Goal: Task Accomplishment & Management: Manage account settings

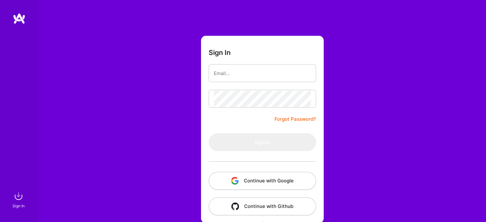
scroll to position [18, 0]
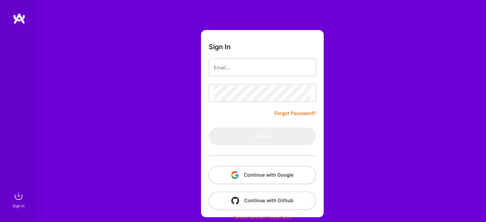
click at [275, 174] on button "Continue with Google" at bounding box center [261, 175] width 107 height 18
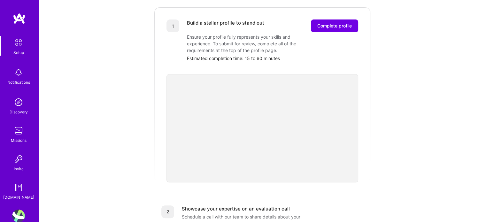
scroll to position [13, 0]
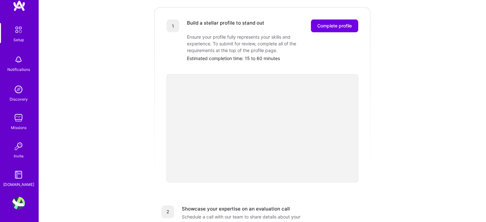
click at [19, 202] on img at bounding box center [18, 203] width 13 height 13
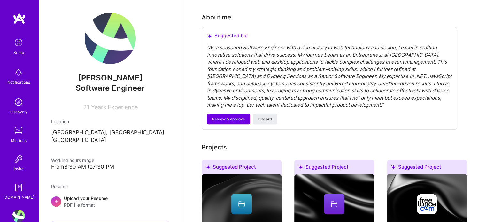
scroll to position [128, 0]
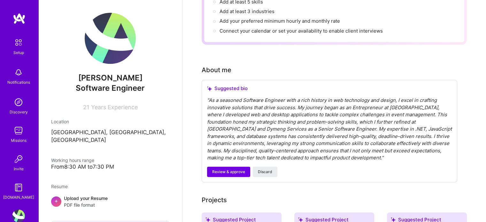
click at [275, 108] on div "" As a seasoned Software Engineer with a rich history in web technology and des…" at bounding box center [329, 129] width 245 height 65
click at [263, 169] on span "Discard" at bounding box center [265, 172] width 14 height 6
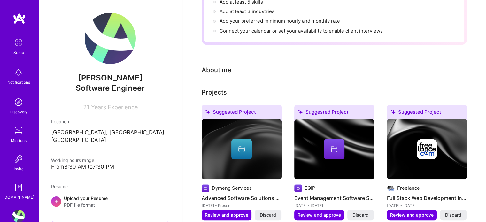
click at [222, 65] on div "About me" at bounding box center [216, 70] width 30 height 10
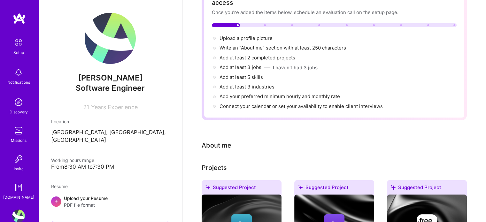
scroll to position [0, 0]
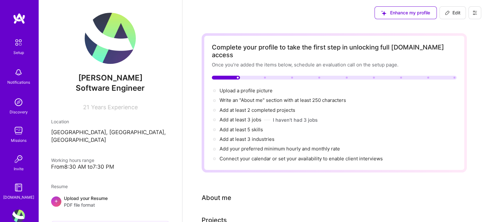
click at [453, 10] on span "Edit" at bounding box center [452, 13] width 16 height 6
select select "US"
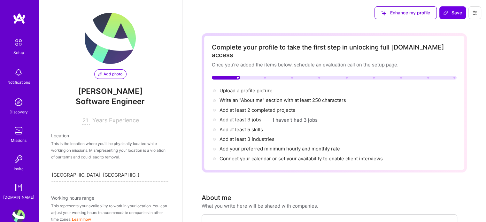
click at [136, 146] on div "This is the location where you'll be physically located while working on missio…" at bounding box center [110, 150] width 118 height 20
click at [119, 119] on span "Years Experience" at bounding box center [115, 120] width 47 height 7
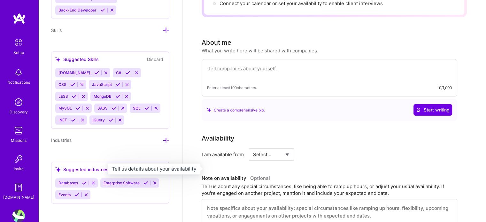
scroll to position [160, 0]
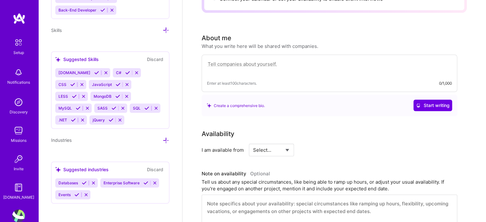
click at [289, 60] on textarea at bounding box center [329, 67] width 245 height 15
paste textarea "Software engineer with robust experience in architecture, web technologies, and…"
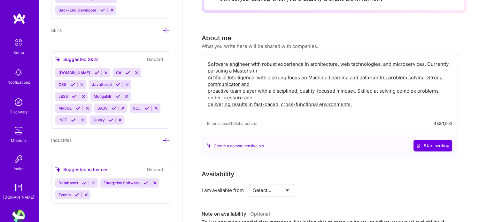
click at [297, 62] on textarea "Software engineer with robust experience in architecture, web technologies, and…" at bounding box center [329, 87] width 245 height 55
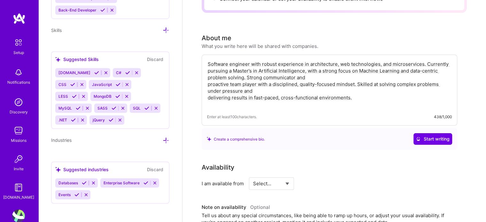
click at [320, 66] on textarea "Software engineer with robust experience in architecture, web technologies, and…" at bounding box center [329, 84] width 245 height 48
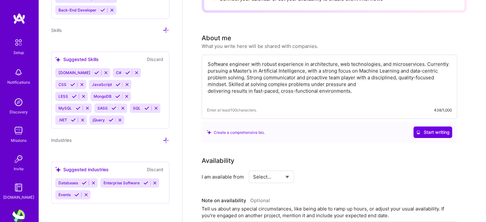
click at [360, 72] on textarea "Software engineer with robust experience in architecture, web technologies, and…" at bounding box center [329, 81] width 245 height 42
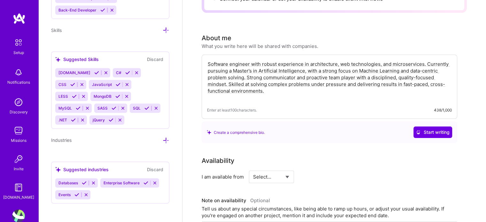
click at [292, 91] on textarea "Software engineer with robust experience in architecture, web technologies, and…" at bounding box center [329, 81] width 245 height 42
type textarea "Software engineer with robust experience in architecture, web technologies, and…"
click at [366, 156] on div "Availability" at bounding box center [328, 161] width 255 height 10
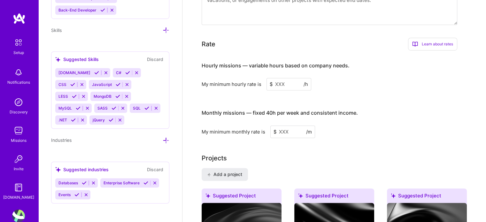
scroll to position [255, 0]
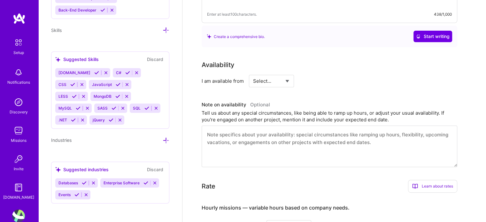
click at [272, 73] on select "Select... Right Now Future Date Not Available" at bounding box center [271, 81] width 37 height 16
select select "Right Now"
click at [253, 73] on select "Select... Right Now Future Date Not Available" at bounding box center [271, 81] width 37 height 16
click at [315, 75] on input at bounding box center [329, 81] width 38 height 12
click at [323, 75] on input at bounding box center [329, 81] width 38 height 12
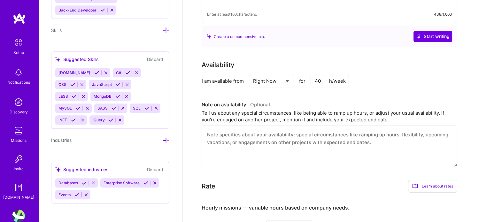
type input "40"
click at [274, 62] on div "Availability I am available from Select... Right Now Future Date Not Available …" at bounding box center [328, 73] width 255 height 27
click at [269, 73] on select "Select... Right Now Future Date Not Available" at bounding box center [271, 81] width 37 height 16
click at [295, 131] on textarea at bounding box center [328, 146] width 255 height 42
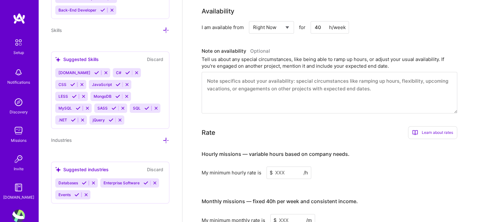
scroll to position [447, 0]
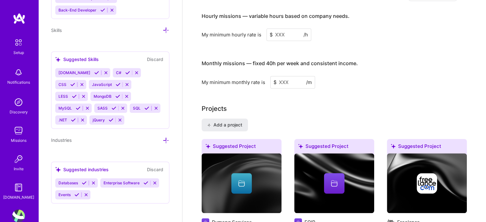
click at [294, 28] on input at bounding box center [288, 34] width 45 height 12
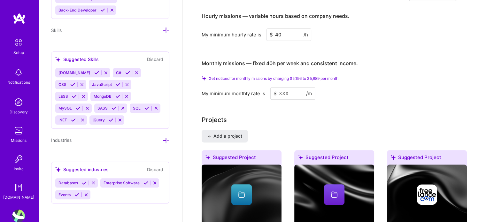
type input "40"
click at [296, 87] on input at bounding box center [292, 93] width 45 height 12
click at [282, 76] on span "Get noticed for monthly missions by charging $5,196 to $5,889 per month." at bounding box center [273, 78] width 131 height 5
click at [289, 87] on input at bounding box center [292, 93] width 45 height 12
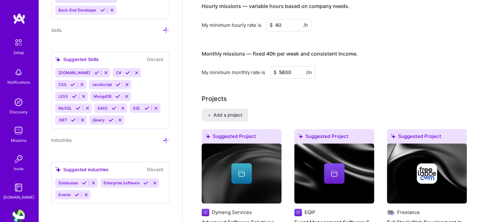
type input "5600"
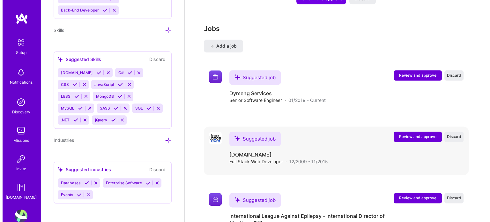
scroll to position [796, 0]
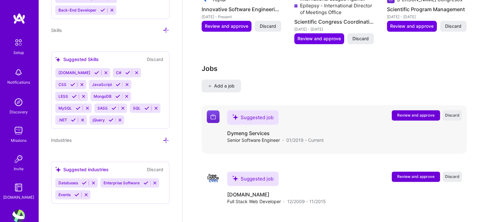
click at [406, 112] on span "Review and approve" at bounding box center [415, 114] width 37 height 5
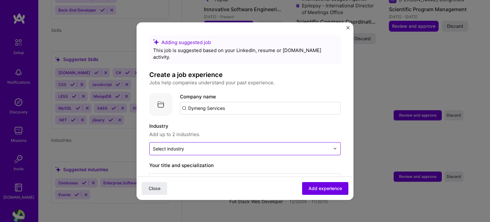
click at [214, 145] on input "text" at bounding box center [241, 148] width 177 height 7
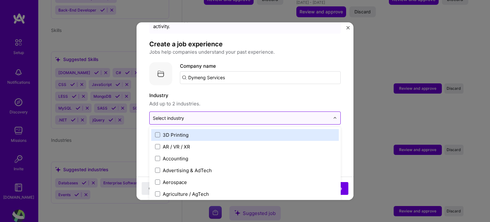
scroll to position [32, 0]
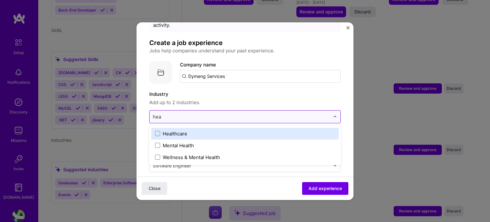
type input "heal"
click at [187, 130] on div "Healthcare" at bounding box center [175, 133] width 25 height 7
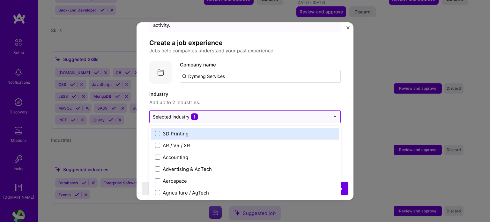
click at [229, 113] on input "text" at bounding box center [241, 116] width 177 height 7
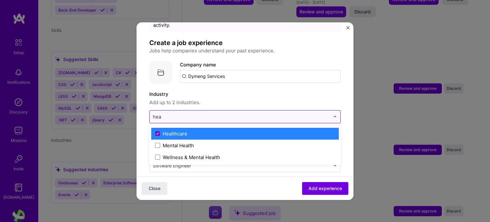
type input "heal"
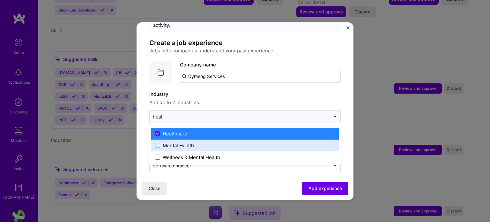
click at [189, 142] on div "Mental Health" at bounding box center [178, 145] width 31 height 7
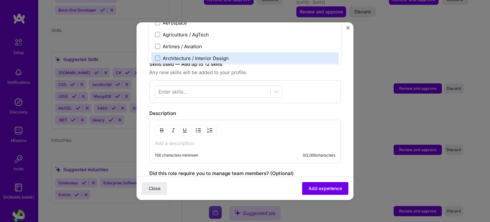
scroll to position [156, 0]
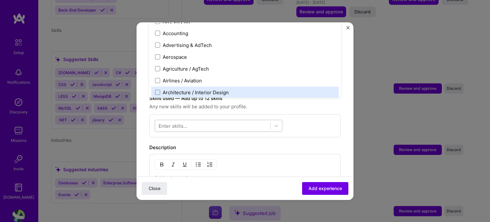
click at [213, 120] on div at bounding box center [212, 125] width 115 height 11
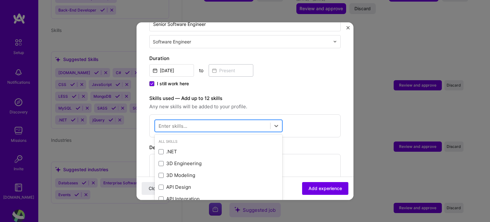
scroll to position [826, 0]
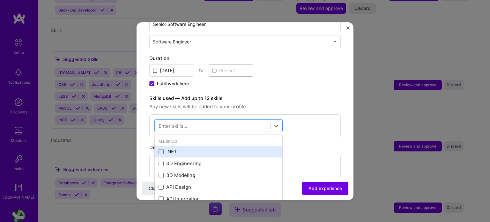
click at [167, 148] on div ".NET" at bounding box center [219, 151] width 120 height 7
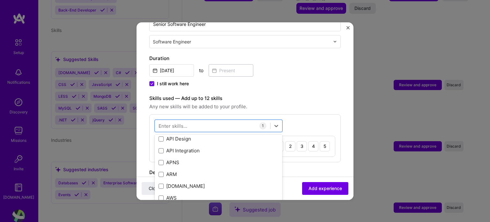
scroll to position [64, 0]
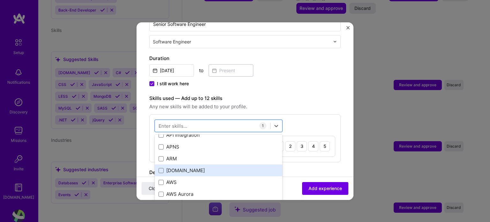
click at [192, 167] on div "[DOMAIN_NAME]" at bounding box center [219, 170] width 120 height 7
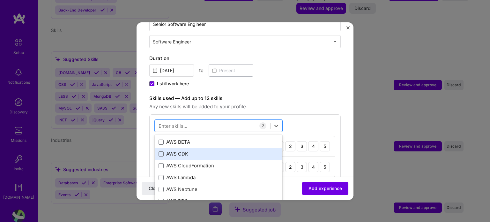
scroll to position [96, 0]
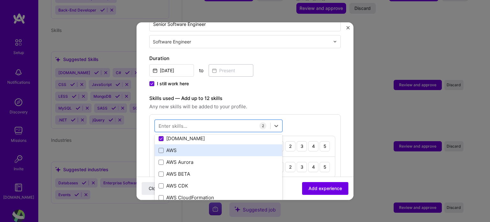
click at [174, 147] on div "AWS" at bounding box center [219, 150] width 120 height 7
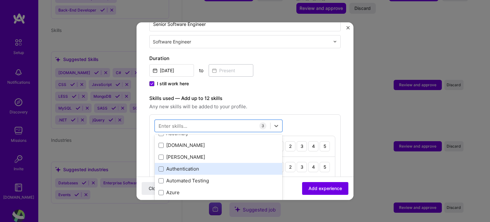
scroll to position [511, 0]
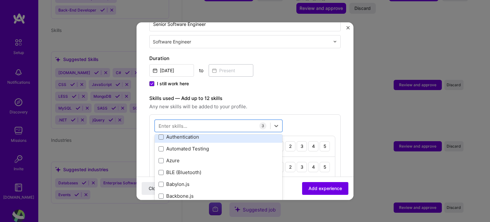
click at [188, 133] on div "Authentication" at bounding box center [219, 136] width 120 height 7
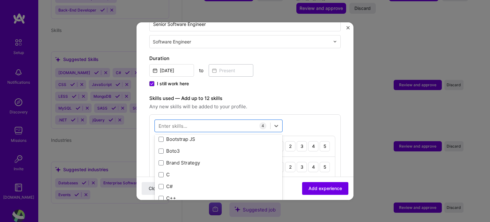
scroll to position [670, 0]
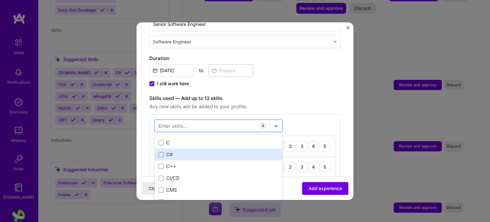
click at [181, 151] on div "C#" at bounding box center [219, 154] width 120 height 7
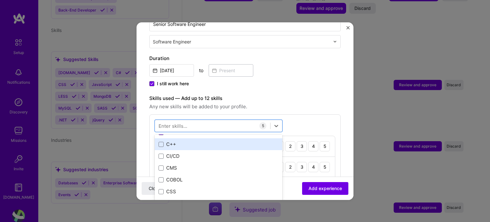
scroll to position [702, 0]
click at [180, 143] on div "CI/CD" at bounding box center [219, 146] width 128 height 12
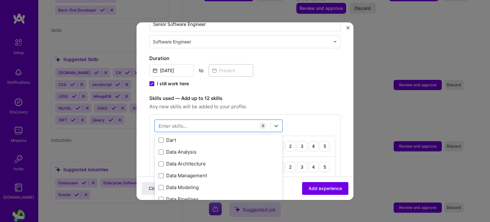
scroll to position [990, 0]
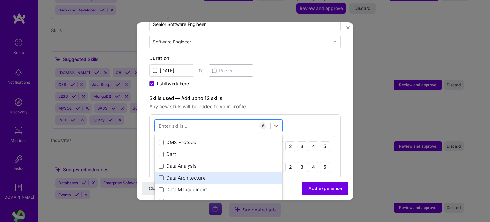
click at [191, 174] on div "Data Architecture" at bounding box center [219, 177] width 120 height 7
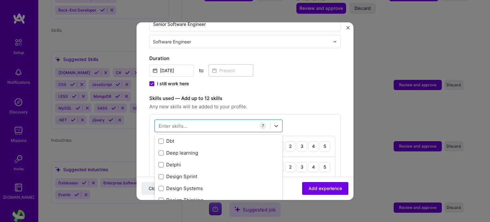
scroll to position [1149, 0]
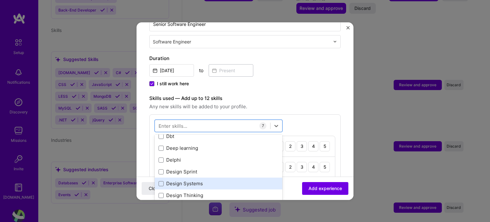
click at [201, 180] on div "Design Systems" at bounding box center [219, 183] width 120 height 7
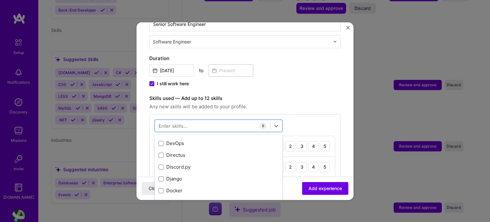
scroll to position [1245, 0]
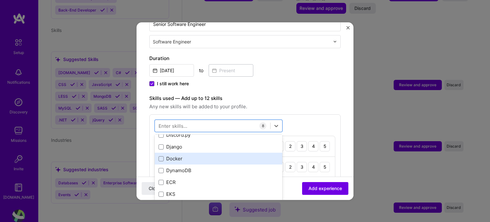
click at [190, 155] on div "Docker" at bounding box center [219, 158] width 120 height 7
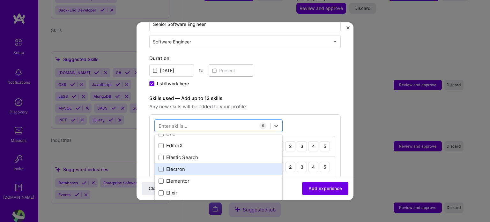
scroll to position [1309, 0]
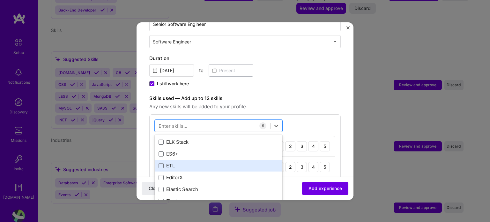
click at [190, 162] on div "ETL" at bounding box center [219, 165] width 120 height 7
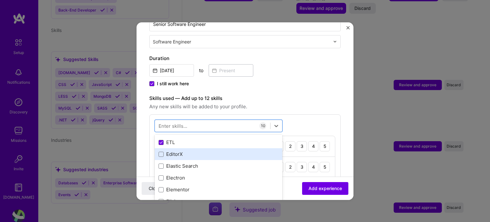
scroll to position [1341, 0]
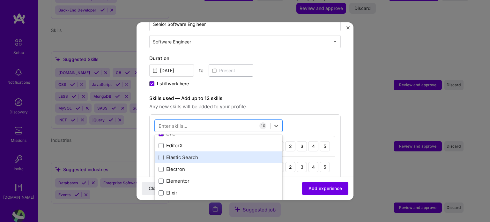
click at [193, 154] on div "Elastic Search" at bounding box center [219, 157] width 120 height 7
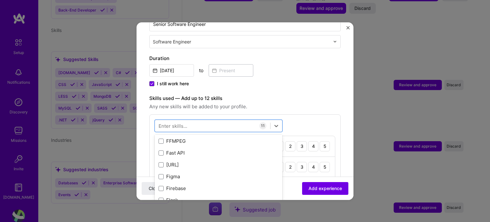
scroll to position [1533, 0]
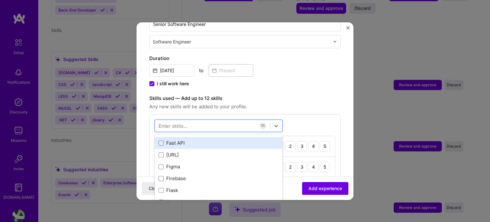
click at [192, 140] on div "Fast API" at bounding box center [219, 143] width 120 height 7
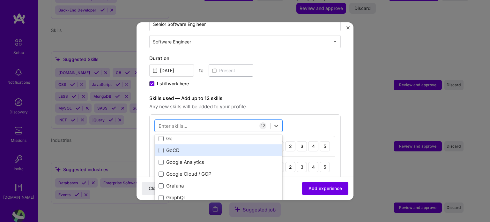
scroll to position [1756, 0]
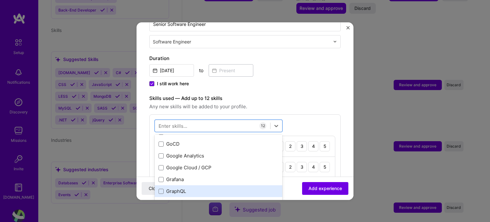
click at [187, 188] on div "GraphQL" at bounding box center [219, 191] width 120 height 7
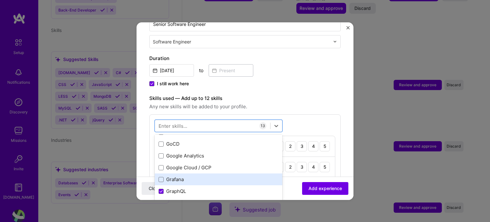
click at [186, 176] on div "Grafana" at bounding box center [219, 179] width 120 height 7
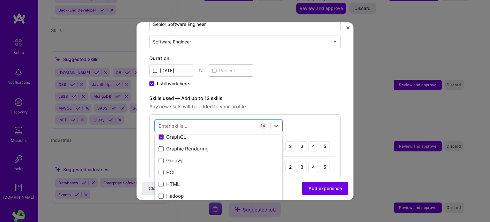
scroll to position [1820, 0]
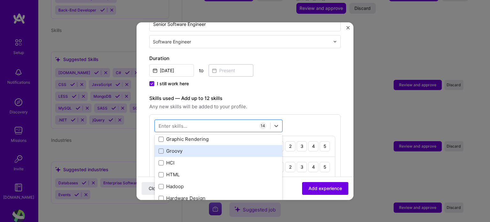
click at [192, 148] on div "Groovy" at bounding box center [219, 151] width 128 height 12
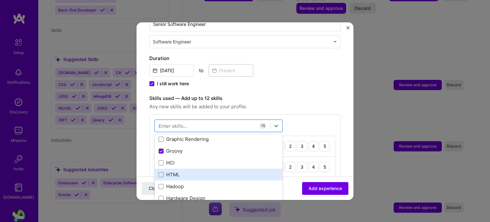
click at [186, 171] on div "HTML" at bounding box center [219, 174] width 120 height 7
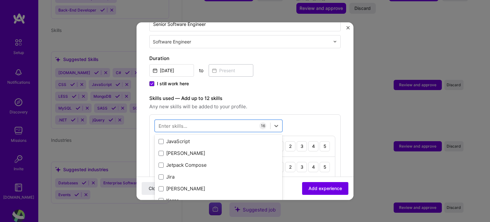
scroll to position [2075, 0]
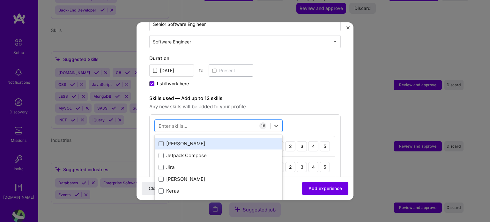
click at [186, 140] on div "[PERSON_NAME]" at bounding box center [219, 143] width 120 height 7
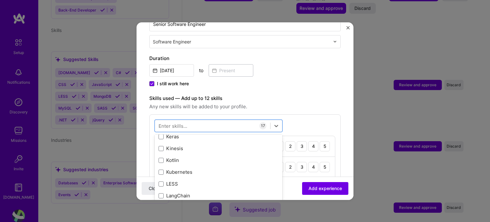
scroll to position [2139, 0]
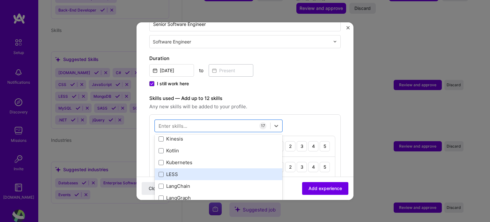
click at [191, 171] on div "LESS" at bounding box center [219, 174] width 120 height 7
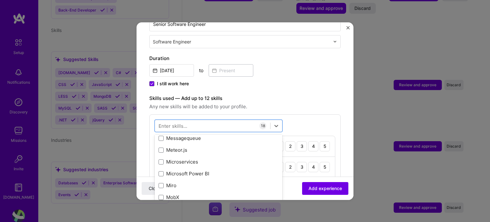
scroll to position [2427, 0]
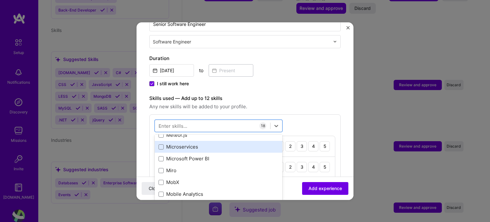
click at [189, 143] on div "Microservices" at bounding box center [219, 146] width 120 height 7
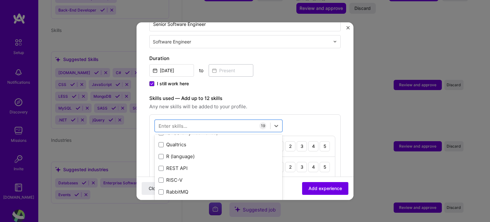
scroll to position [3097, 0]
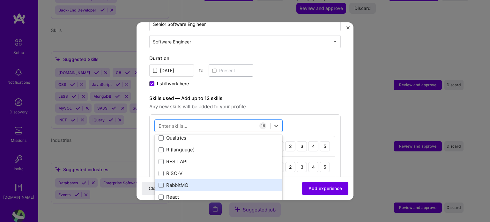
click at [189, 182] on div "RabbitMQ" at bounding box center [219, 185] width 120 height 7
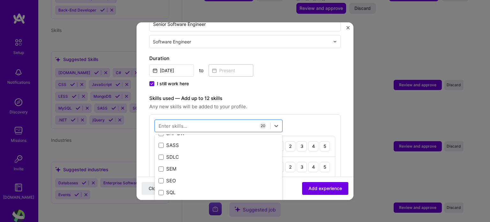
scroll to position [3384, 0]
click at [189, 178] on div "SQL" at bounding box center [219, 181] width 120 height 7
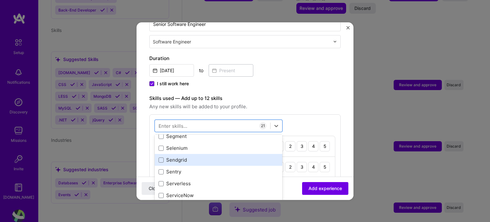
click at [183, 156] on div "Sendgrid" at bounding box center [219, 159] width 120 height 7
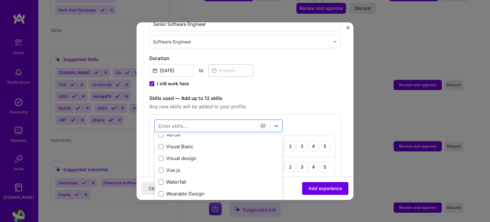
scroll to position [4151, 0]
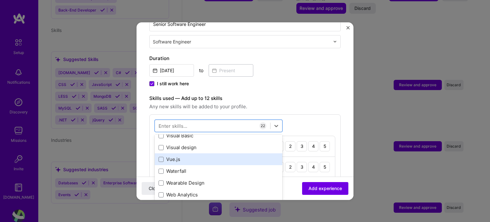
click at [198, 156] on div "Vue.js" at bounding box center [219, 159] width 120 height 7
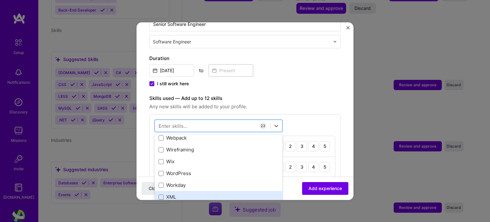
scroll to position [4310, 0]
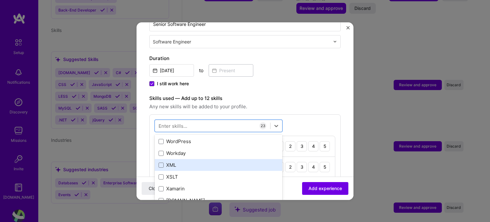
click at [203, 162] on div "XML" at bounding box center [219, 165] width 120 height 7
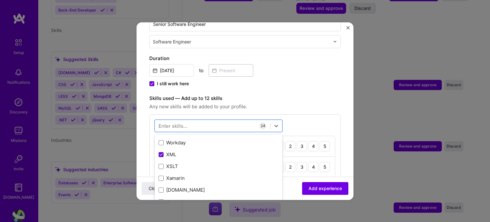
scroll to position [4385, 0]
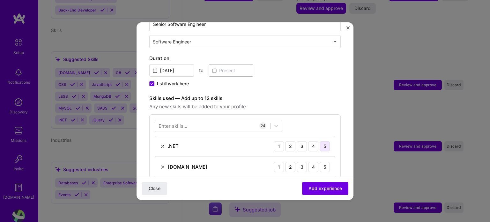
click at [320, 141] on div "5" at bounding box center [325, 146] width 10 height 10
click at [320, 162] on div "5" at bounding box center [325, 167] width 10 height 10
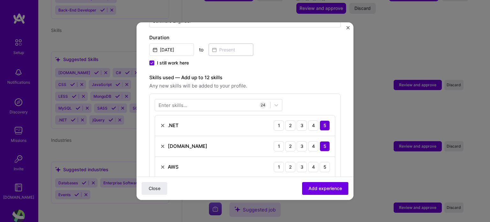
scroll to position [188, 0]
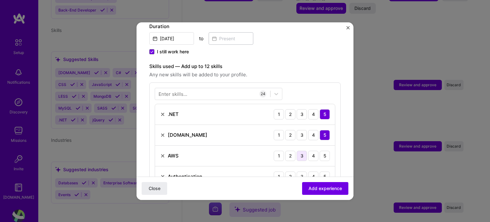
click at [297, 151] on div "3" at bounding box center [302, 156] width 10 height 10
click at [320, 171] on div "5" at bounding box center [325, 176] width 10 height 10
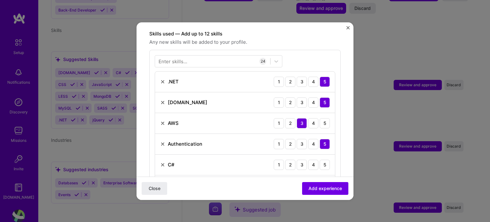
scroll to position [252, 0]
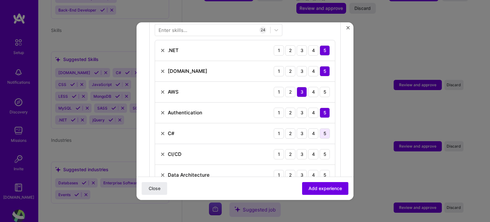
click at [320, 128] on div "5" at bounding box center [325, 133] width 10 height 10
click at [297, 149] on div "3" at bounding box center [302, 154] width 10 height 10
click at [308, 170] on div "4" at bounding box center [313, 175] width 10 height 10
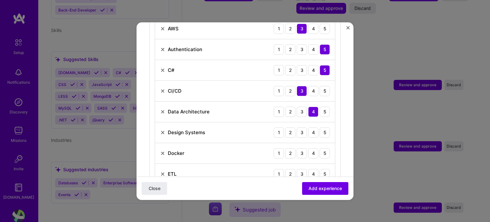
scroll to position [379, 0]
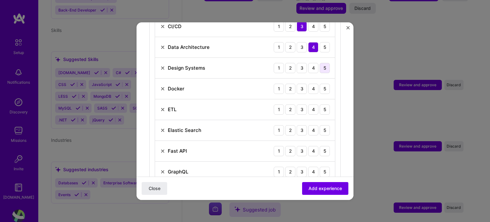
click at [320, 63] on div "5" at bounding box center [325, 68] width 10 height 10
click at [297, 84] on div "3" at bounding box center [302, 89] width 10 height 10
click at [297, 104] on div "3" at bounding box center [302, 109] width 10 height 10
click at [308, 127] on div "4" at bounding box center [313, 130] width 10 height 10
click at [164, 148] on img at bounding box center [162, 150] width 5 height 5
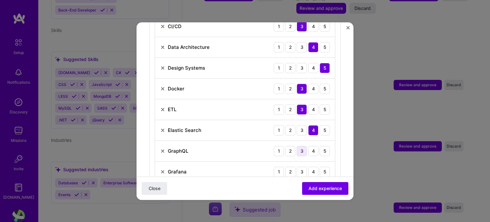
click at [297, 146] on div "3" at bounding box center [302, 151] width 10 height 10
click at [308, 146] on div "4" at bounding box center [313, 151] width 10 height 10
click at [297, 167] on div "3" at bounding box center [302, 172] width 10 height 10
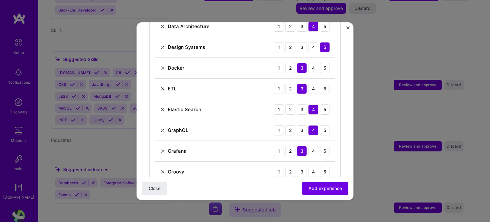
scroll to position [411, 0]
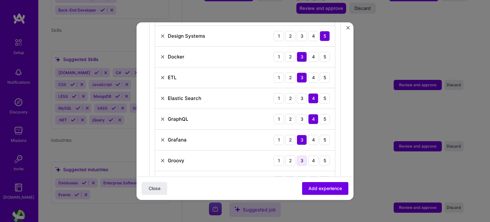
click at [297, 155] on div "3" at bounding box center [302, 160] width 10 height 10
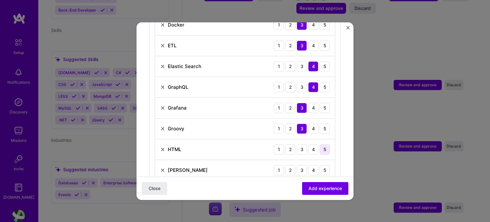
click at [320, 144] on div "5" at bounding box center [325, 149] width 10 height 10
click at [297, 165] on div "3" at bounding box center [302, 170] width 10 height 10
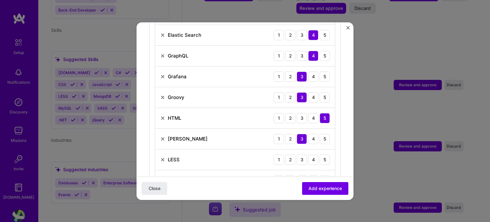
scroll to position [507, 0]
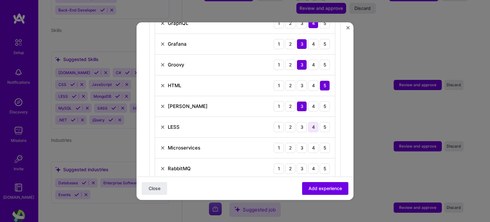
click at [308, 122] on div "4" at bounding box center [313, 127] width 10 height 10
click at [320, 143] on div "5" at bounding box center [325, 148] width 10 height 10
click at [320, 163] on div "5" at bounding box center [325, 168] width 10 height 10
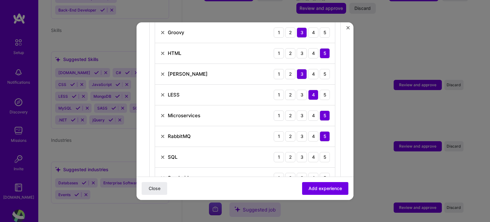
scroll to position [571, 0]
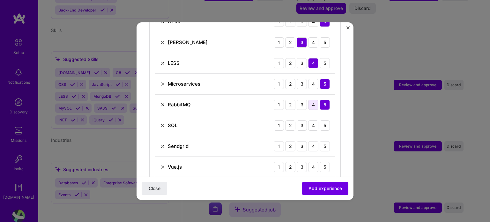
click at [308, 100] on div "4" at bounding box center [313, 105] width 10 height 10
click at [320, 120] on div "5" at bounding box center [325, 125] width 10 height 10
click at [308, 141] on div "4" at bounding box center [313, 146] width 10 height 10
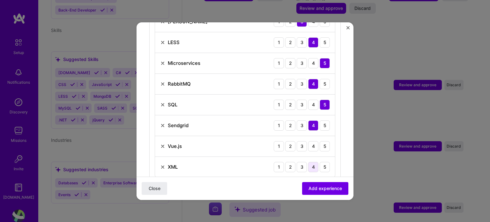
scroll to position [603, 0]
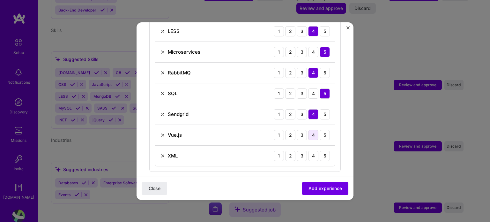
click at [308, 130] on div "4" at bounding box center [313, 135] width 10 height 10
click at [320, 151] on div "5" at bounding box center [325, 156] width 10 height 10
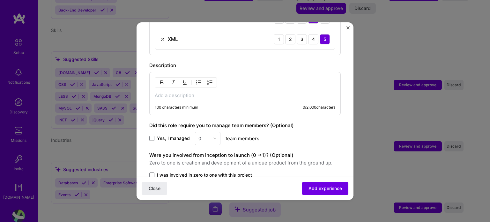
scroll to position [731, 0]
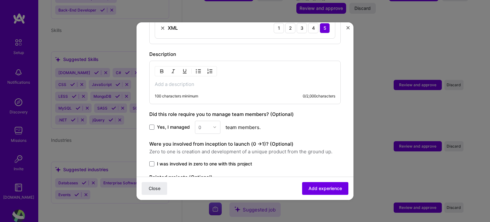
click at [182, 161] on span "I was involved in zero to one with this project" at bounding box center [204, 164] width 95 height 6
click at [0, 0] on input "I was involved in zero to one with this project" at bounding box center [0, 0] width 0 height 0
click at [177, 121] on div "Yes, I managed 0 team members." at bounding box center [245, 127] width 192 height 13
click at [181, 124] on span "Yes, I managed" at bounding box center [173, 127] width 33 height 6
click at [0, 0] on input "Yes, I managed" at bounding box center [0, 0] width 0 height 0
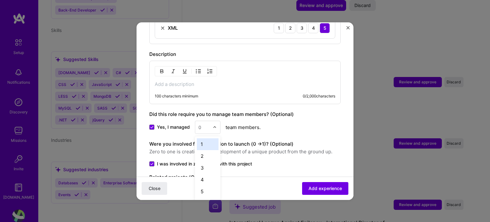
click at [211, 121] on div "0" at bounding box center [204, 127] width 18 height 12
click at [205, 162] on div "3" at bounding box center [208, 168] width 22 height 12
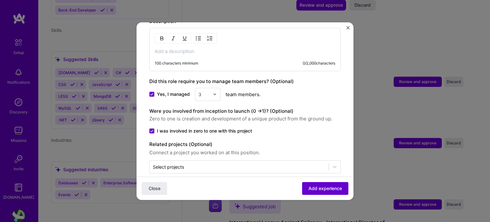
click at [314, 185] on span "Add experience" at bounding box center [326, 188] width 34 height 6
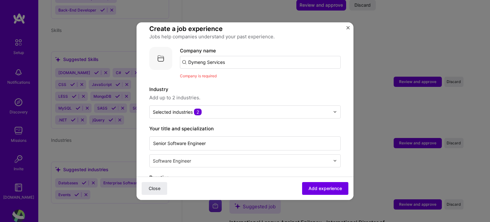
scroll to position [32, 0]
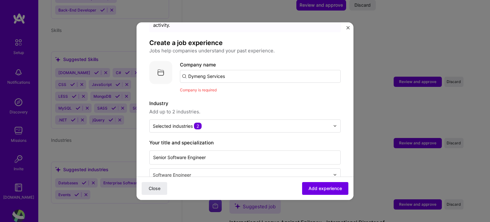
click at [256, 72] on input "Dymeng Services" at bounding box center [260, 76] width 161 height 13
drag, startPoint x: 240, startPoint y: 69, endPoint x: 124, endPoint y: 67, distance: 115.9
click at [124, 67] on div "Adding suggested job This job is suggested based on your LinkedIn, resume or [D…" at bounding box center [245, 111] width 490 height 222
type input "Dymeng"
click at [230, 88] on div "Dymeng" at bounding box center [228, 93] width 24 height 11
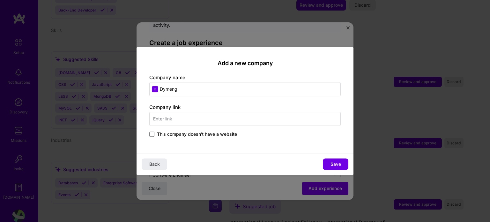
click at [203, 136] on span "This company doesn't have a website" at bounding box center [197, 134] width 80 height 6
click at [0, 0] on input "This company doesn't have a website" at bounding box center [0, 0] width 0 height 0
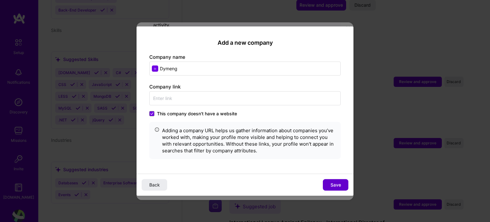
click at [342, 188] on button "Save" at bounding box center [336, 184] width 26 height 11
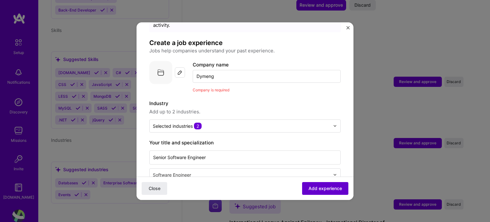
click at [334, 190] on span "Add experience" at bounding box center [326, 188] width 34 height 6
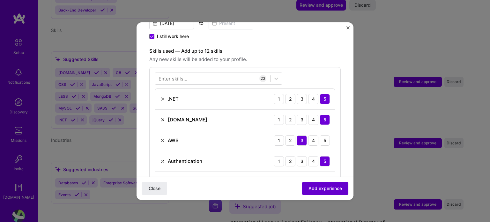
scroll to position [230, 0]
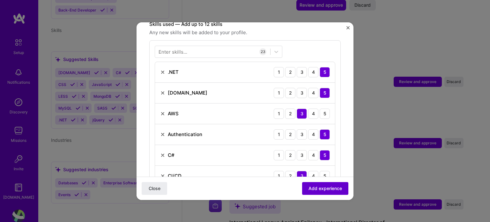
click at [334, 190] on span "Add experience" at bounding box center [326, 188] width 34 height 6
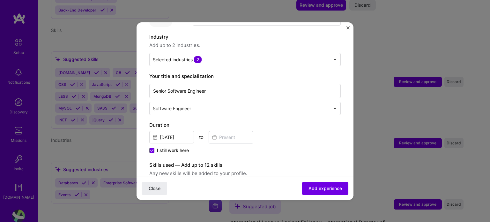
scroll to position [96, 0]
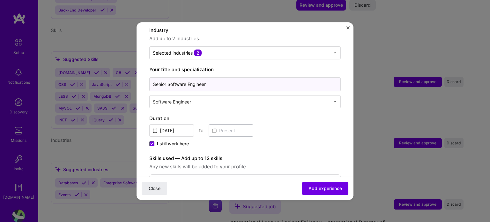
click at [213, 77] on input "Senior Software Engineer" at bounding box center [245, 84] width 192 height 14
drag, startPoint x: 224, startPoint y: 76, endPoint x: 169, endPoint y: 71, distance: 55.8
click at [169, 77] on input "Senior Software Engineer" at bounding box center [245, 84] width 192 height 14
click at [218, 98] on div "Software Engineer" at bounding box center [242, 101] width 184 height 12
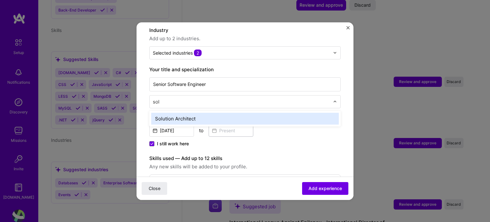
type input "solu"
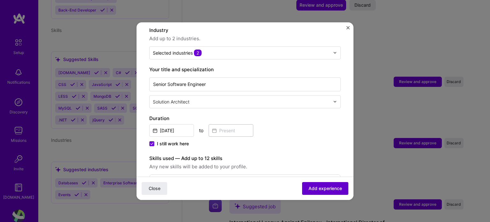
click at [318, 193] on button "Add experience" at bounding box center [325, 188] width 46 height 13
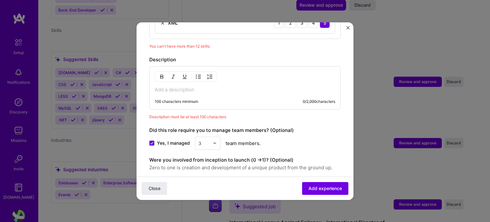
scroll to position [734, 0]
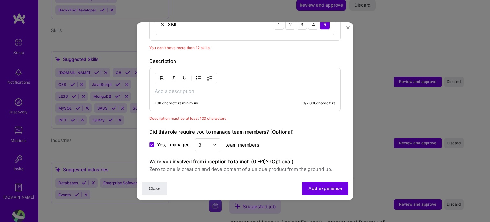
click at [202, 88] on p at bounding box center [245, 91] width 181 height 6
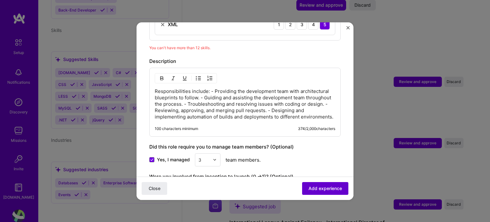
click at [312, 191] on span "Add experience" at bounding box center [326, 188] width 34 height 6
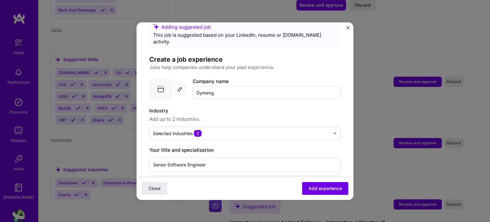
scroll to position [0, 0]
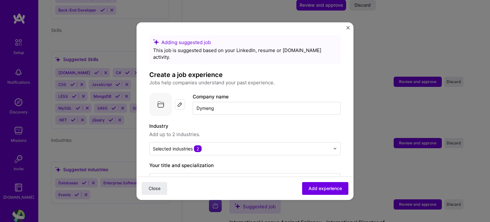
click at [269, 93] on div "Company name Dymeng" at bounding box center [267, 104] width 148 height 22
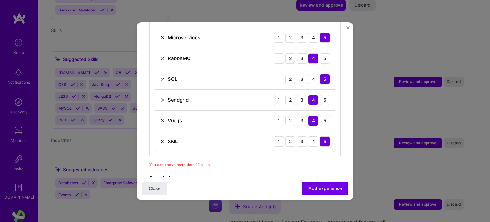
scroll to position [607, 0]
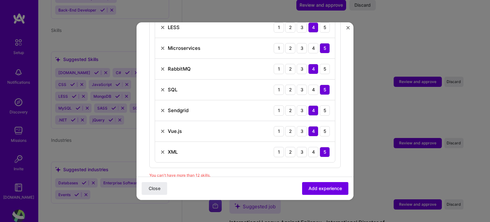
click at [160, 108] on img at bounding box center [162, 110] width 5 height 5
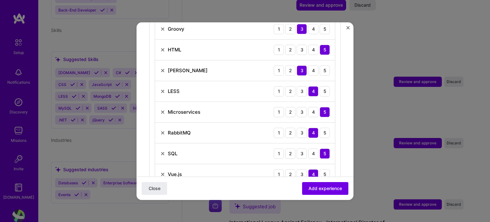
scroll to position [511, 0]
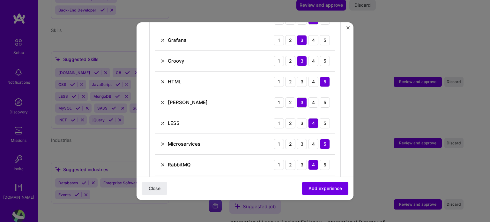
click at [163, 121] on img at bounding box center [162, 123] width 5 height 5
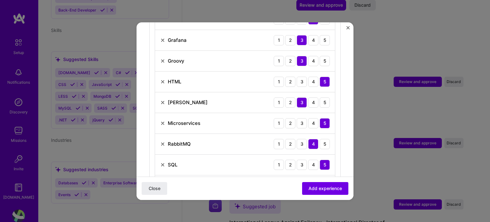
click at [164, 58] on img at bounding box center [162, 60] width 5 height 5
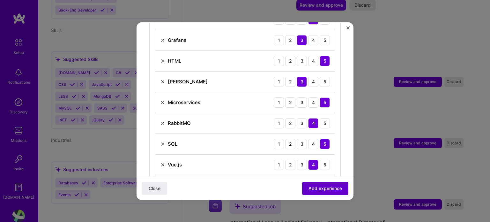
click at [326, 191] on span "Add experience" at bounding box center [326, 188] width 34 height 6
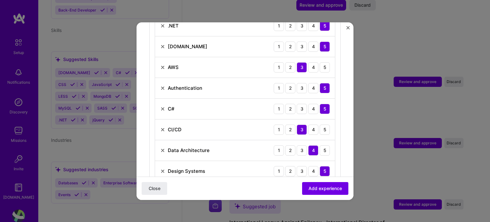
scroll to position [287, 0]
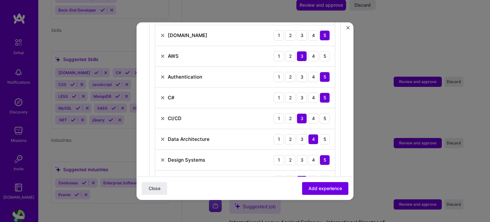
click at [161, 116] on img at bounding box center [162, 118] width 5 height 5
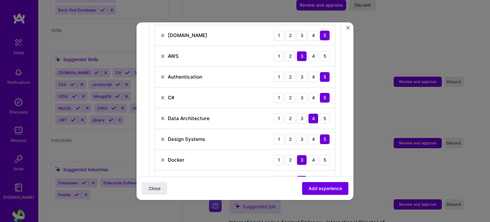
click at [161, 116] on img at bounding box center [162, 118] width 5 height 5
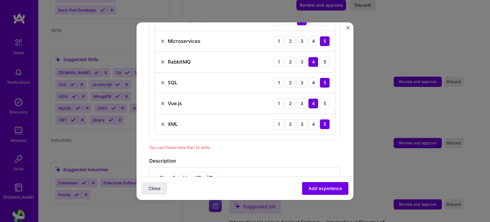
scroll to position [511, 0]
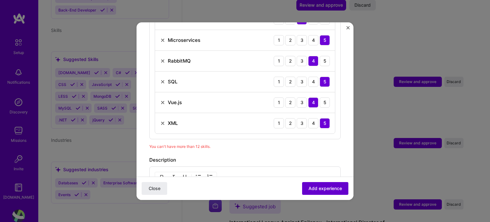
click at [319, 192] on button "Add experience" at bounding box center [325, 188] width 46 height 13
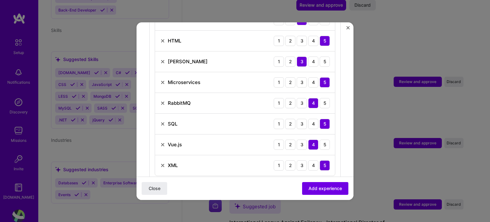
scroll to position [476, 0]
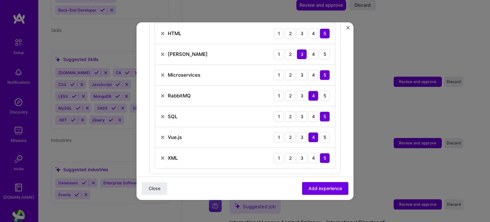
click at [160, 155] on img at bounding box center [162, 157] width 5 height 5
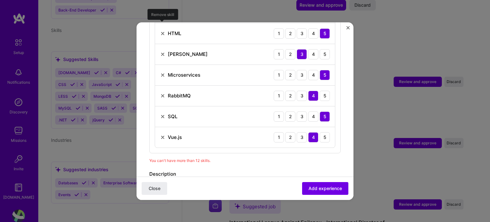
click at [162, 31] on img at bounding box center [162, 33] width 5 height 5
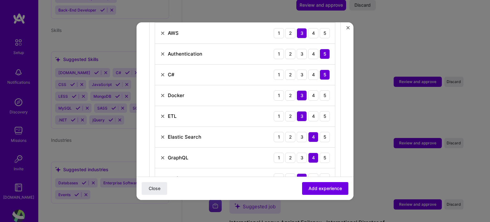
scroll to position [296, 0]
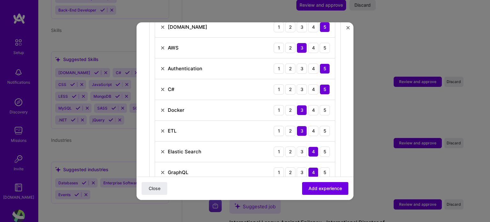
click at [160, 108] on img at bounding box center [162, 110] width 5 height 5
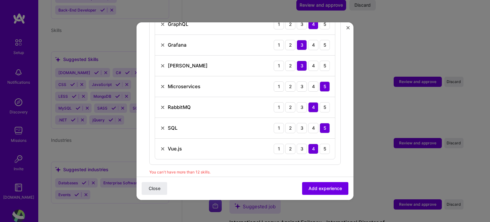
scroll to position [423, 0]
click at [197, 117] on div "SQL 1 2 3 4 5" at bounding box center [245, 127] width 180 height 21
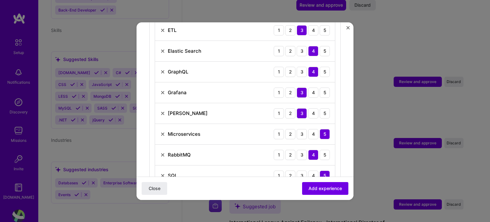
scroll to position [364, 0]
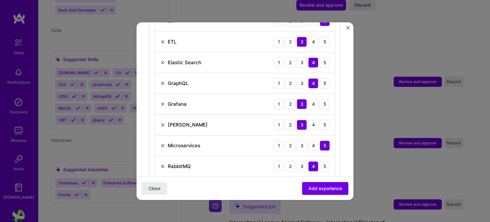
click at [162, 122] on img at bounding box center [162, 124] width 5 height 5
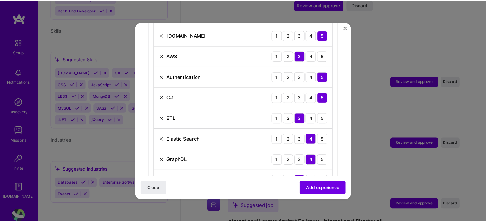
scroll to position [268, 0]
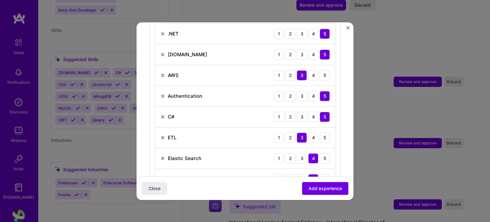
click at [162, 135] on img at bounding box center [162, 137] width 5 height 5
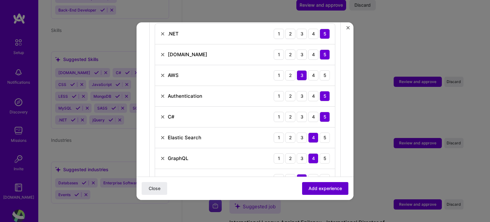
click at [314, 192] on button "Add experience" at bounding box center [325, 188] width 46 height 13
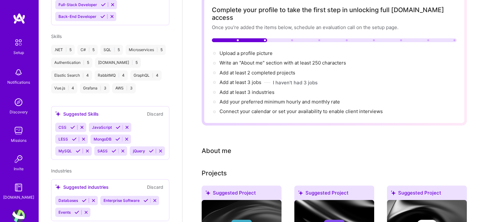
scroll to position [0, 0]
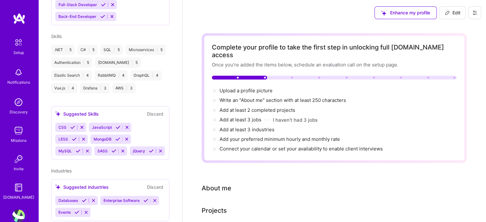
click at [472, 15] on icon at bounding box center [474, 12] width 5 height 5
click at [453, 11] on span "Edit" at bounding box center [452, 13] width 16 height 6
select select "US"
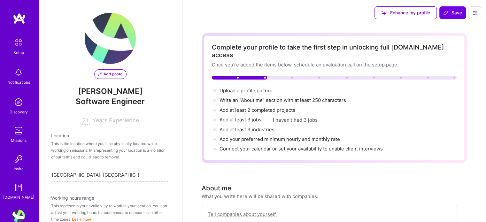
click at [109, 77] on button "Add photo" at bounding box center [110, 74] width 32 height 10
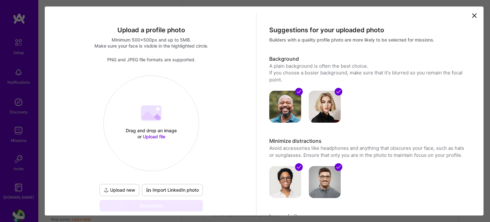
scroll to position [90, 0]
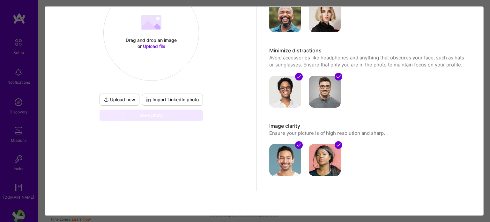
click at [167, 99] on span "Import LinkedIn photo" at bounding box center [172, 99] width 53 height 6
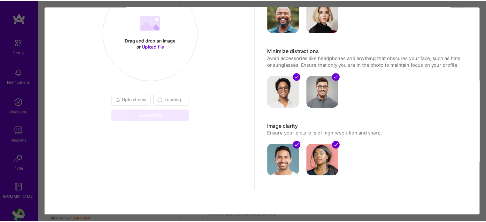
scroll to position [33, 0]
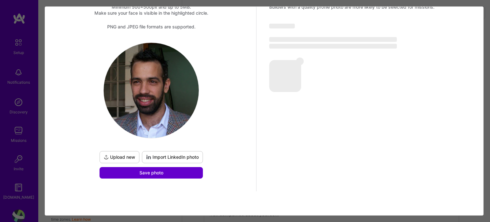
click at [170, 170] on button "Save photo" at bounding box center [151, 172] width 103 height 11
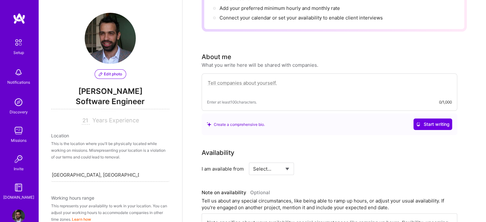
scroll to position [160, 0]
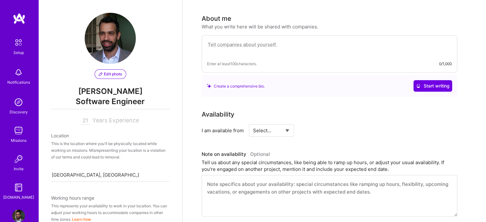
click at [318, 41] on textarea at bounding box center [329, 48] width 245 height 15
click at [275, 42] on textarea at bounding box center [329, 48] width 245 height 15
click at [268, 35] on div "Enter at least 100 characters. 0/1,000" at bounding box center [328, 53] width 255 height 37
click at [261, 41] on textarea at bounding box center [329, 48] width 245 height 15
paste textarea "Software engineer with robust experience in architecture, web technologies, and…"
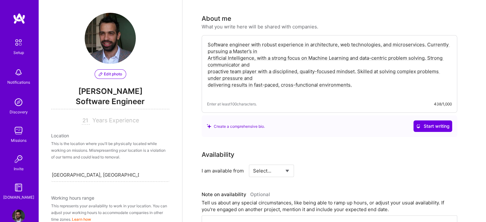
click at [270, 42] on textarea "Software engineer with robust experience in architecture, web technologies, and…" at bounding box center [329, 68] width 245 height 55
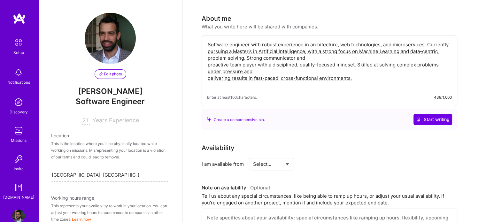
drag, startPoint x: 310, startPoint y: 51, endPoint x: 311, endPoint y: 48, distance: 3.3
click at [311, 48] on textarea "Software engineer with robust experience in architecture, web technologies, and…" at bounding box center [329, 65] width 245 height 48
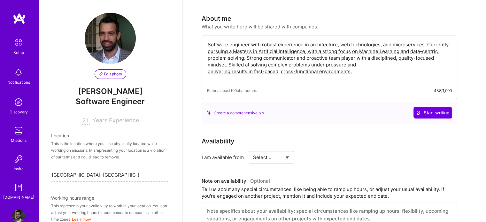
click at [383, 59] on textarea "Software engineer with robust experience in architecture, web technologies, and…" at bounding box center [329, 62] width 245 height 42
click at [392, 54] on textarea "Software engineer with robust experience in architecture, web technologies, and…" at bounding box center [329, 62] width 245 height 42
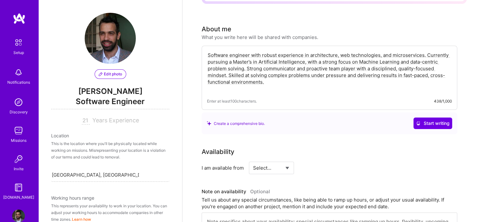
scroll to position [148, 0]
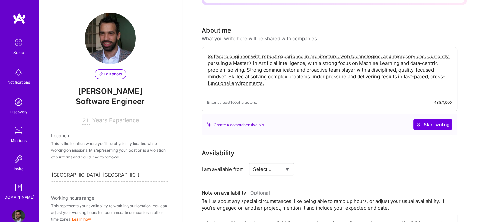
click at [376, 78] on textarea "Software engineer with robust experience in architecture, web technologies, and…" at bounding box center [329, 73] width 245 height 42
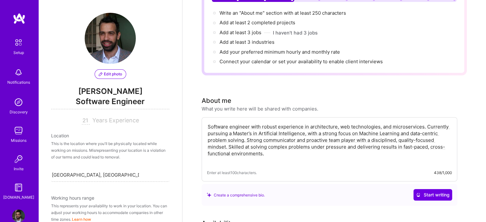
scroll to position [0, 0]
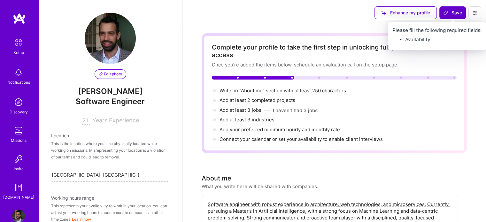
type textarea "Software engineer with robust experience in architecture, web technologies, and…"
click at [453, 12] on span "Save" at bounding box center [452, 13] width 19 height 6
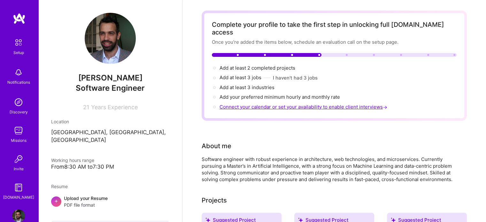
scroll to position [96, 0]
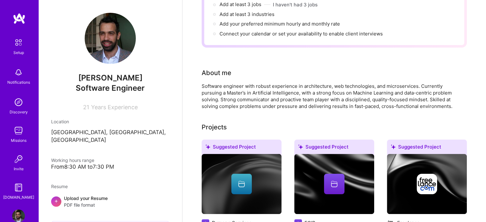
click at [352, 85] on div "Software engineer with robust experience in architecture, web technologies, and…" at bounding box center [328, 96] width 255 height 27
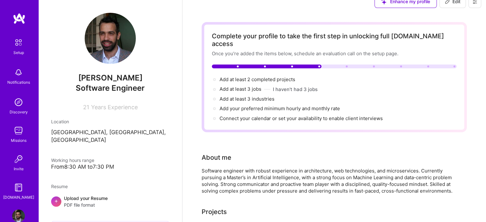
scroll to position [0, 0]
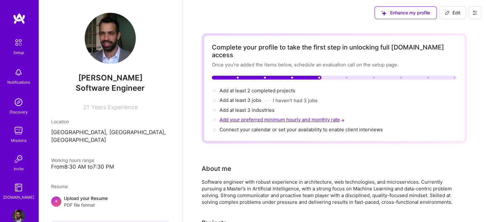
click at [270, 117] on span "Add your preferred minimum hourly and monthly rate →" at bounding box center [282, 120] width 126 height 6
select select "US"
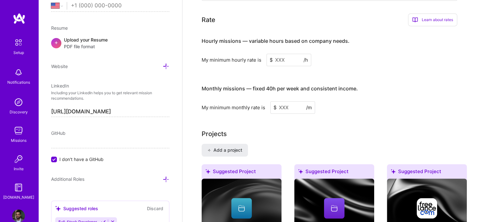
scroll to position [397, 0]
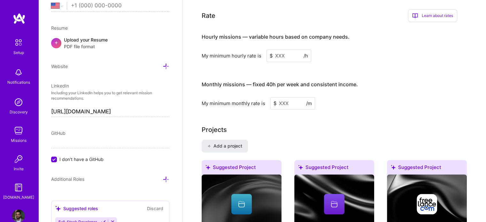
click at [294, 49] on input at bounding box center [288, 55] width 45 height 12
click at [290, 49] on input at bounding box center [288, 55] width 45 height 12
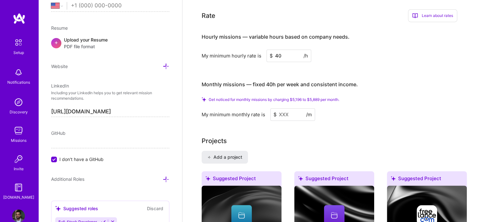
type input "40"
click at [296, 108] on input at bounding box center [292, 114] width 45 height 12
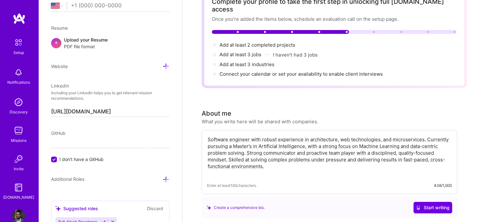
scroll to position [0, 0]
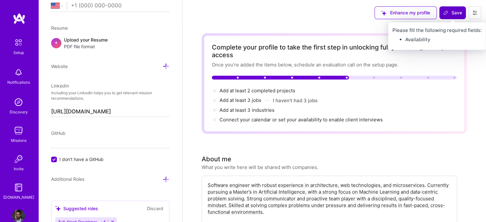
type input "5600"
click at [452, 13] on span "Save" at bounding box center [452, 13] width 19 height 6
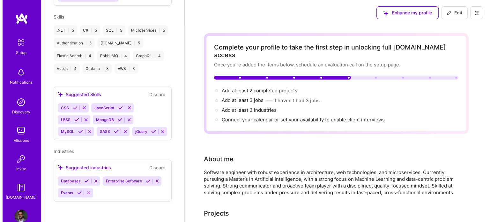
scroll to position [151, 0]
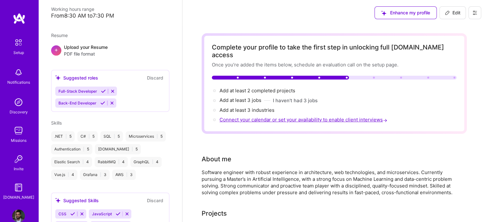
click at [343, 117] on span "Connect your calendar or set your availability to enable client interviews →" at bounding box center [303, 120] width 169 height 6
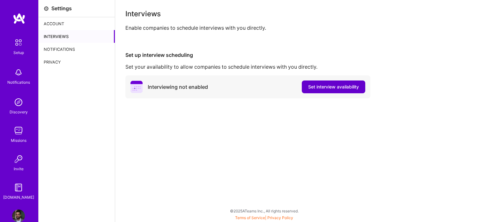
click at [342, 88] on span "Set interview availability" at bounding box center [333, 87] width 51 height 6
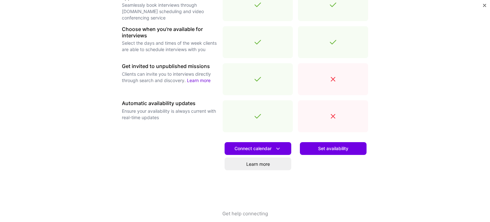
scroll to position [225, 0]
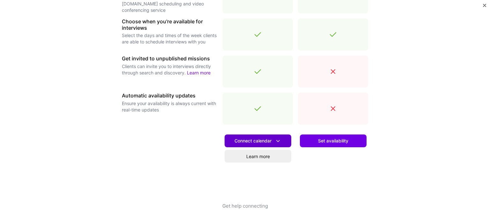
click at [271, 138] on span "Connect calendar" at bounding box center [258, 141] width 47 height 7
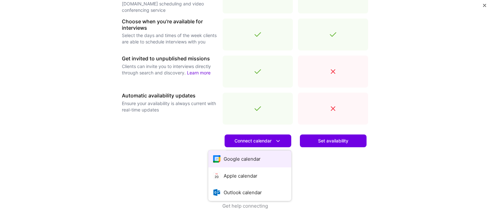
click at [241, 164] on button "Google calendar" at bounding box center [249, 158] width 83 height 17
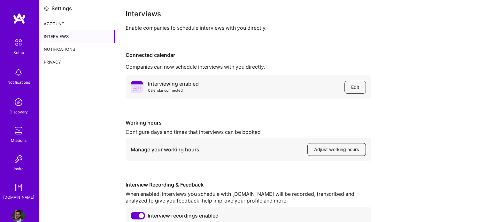
click at [327, 148] on span "Adjust working hours" at bounding box center [336, 149] width 45 height 6
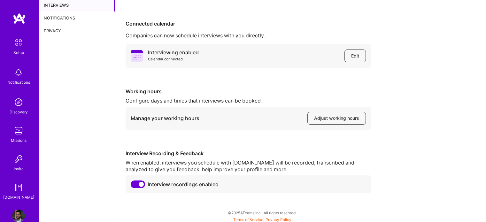
scroll to position [33, 0]
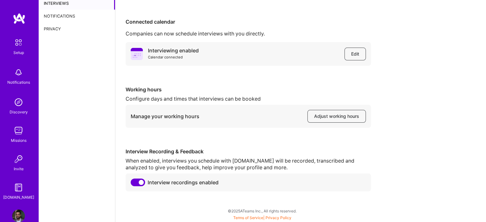
click at [331, 125] on div "Manage your working hours Adjust working hours" at bounding box center [247, 116] width 245 height 23
click at [329, 114] on span "Adjust working hours" at bounding box center [336, 116] width 45 height 6
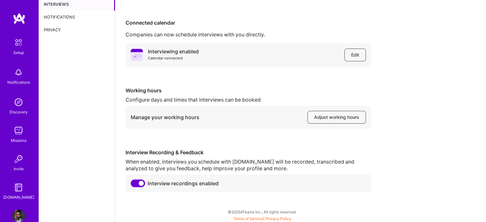
scroll to position [33, 0]
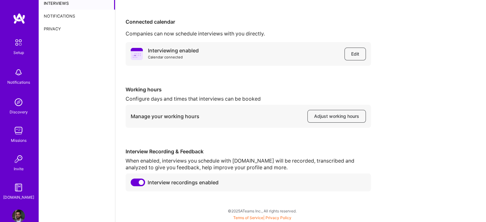
click at [22, 18] on img at bounding box center [19, 18] width 13 height 11
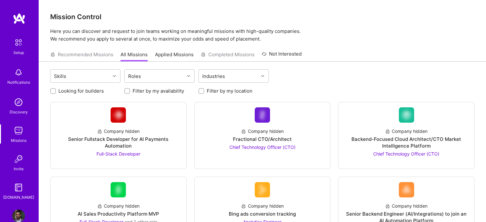
click at [16, 213] on img at bounding box center [18, 215] width 13 height 13
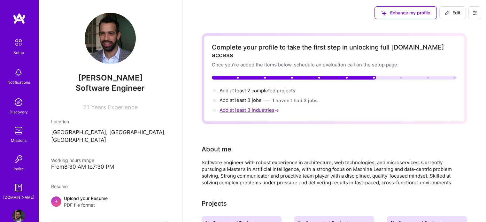
click at [262, 107] on span "Add at least 3 industries →" at bounding box center [249, 110] width 61 height 6
select select "US"
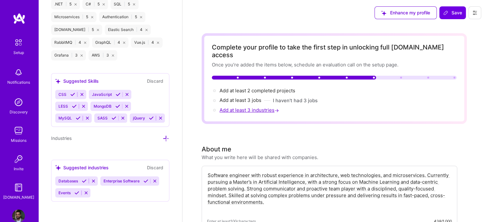
scroll to position [534, 0]
click at [163, 138] on icon at bounding box center [166, 138] width 7 height 7
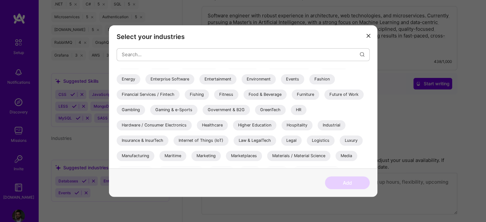
scroll to position [124, 0]
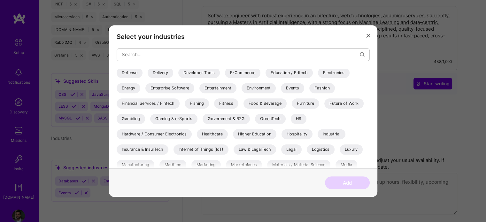
click at [216, 134] on div "Healthcare" at bounding box center [212, 134] width 31 height 10
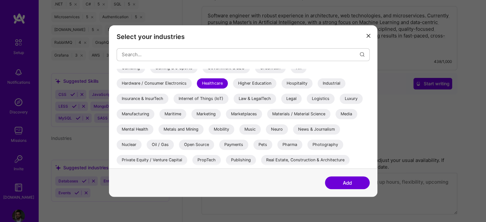
scroll to position [155, 0]
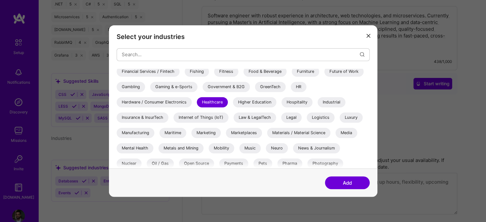
click at [294, 102] on div "Hospitality" at bounding box center [296, 102] width 31 height 10
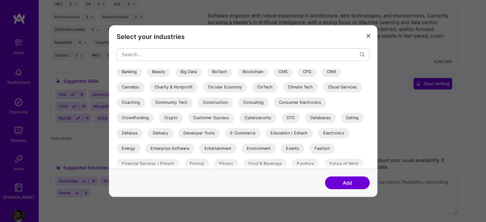
scroll to position [60, 0]
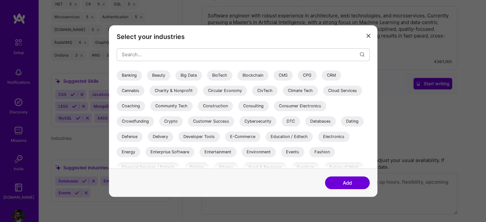
click at [254, 103] on div "Consulting" at bounding box center [253, 106] width 31 height 10
click at [342, 178] on button "Add" at bounding box center [347, 182] width 45 height 13
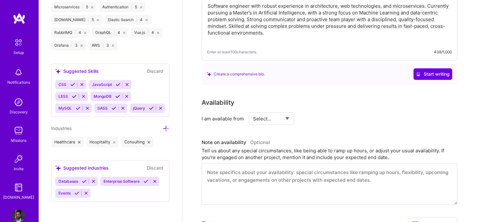
click at [268, 110] on select "Select... Right Now Future Date Not Available" at bounding box center [271, 118] width 37 height 16
select select "Right Now"
click at [253, 110] on select "Select... Right Now Future Date Not Available" at bounding box center [271, 118] width 37 height 16
click at [320, 112] on input at bounding box center [329, 118] width 38 height 12
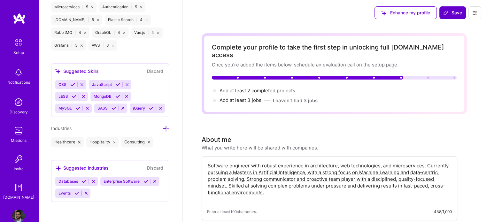
type input "40"
click at [448, 11] on icon at bounding box center [445, 12] width 5 height 5
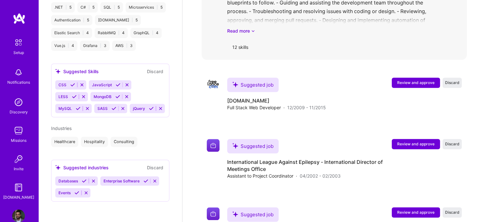
scroll to position [608, 0]
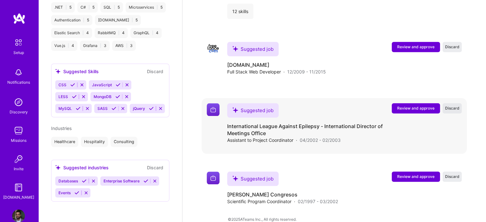
click at [458, 105] on span "Discard" at bounding box center [452, 107] width 14 height 5
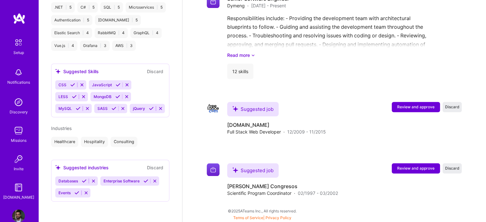
scroll to position [540, 0]
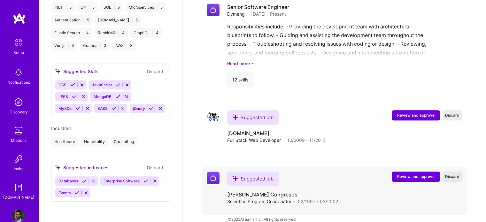
click at [452, 171] on button "Discard" at bounding box center [451, 176] width 19 height 10
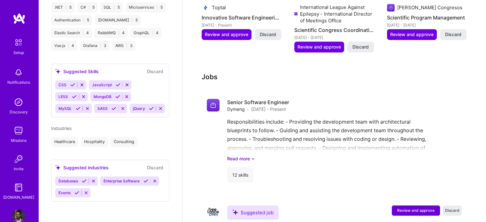
scroll to position [478, 0]
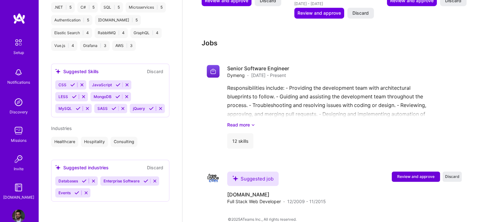
click at [208, 39] on h3 "Jobs" at bounding box center [333, 43] width 265 height 8
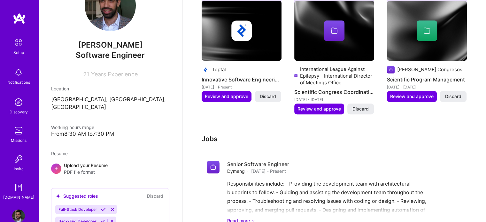
scroll to position [31, 0]
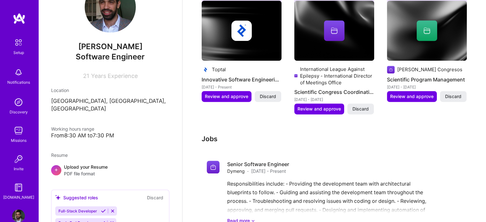
click at [89, 163] on div "Upload your Resume PDF file format" at bounding box center [86, 169] width 44 height 13
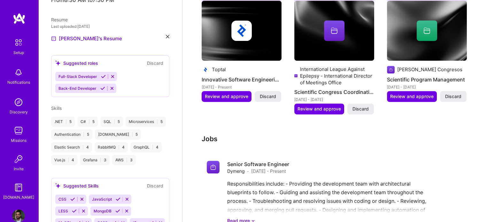
scroll to position [191, 0]
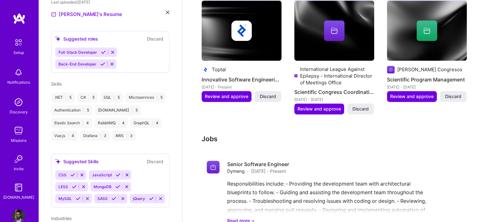
click at [139, 54] on div "Full-Stack Developer Back-End Developer" at bounding box center [110, 58] width 110 height 21
click at [81, 35] on div "Suggested roles" at bounding box center [76, 38] width 43 height 7
click at [104, 50] on icon at bounding box center [103, 52] width 5 height 5
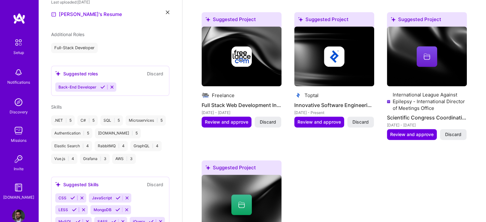
click at [101, 85] on icon at bounding box center [102, 87] width 5 height 5
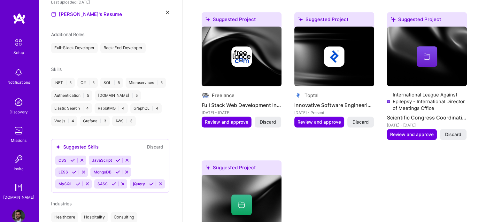
click at [71, 163] on icon at bounding box center [72, 160] width 5 height 5
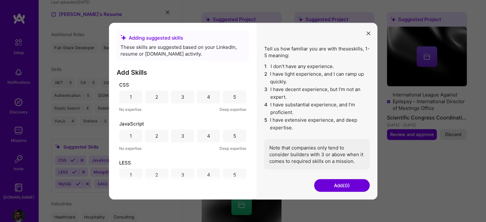
click at [200, 98] on div "4" at bounding box center [208, 96] width 23 height 13
click at [228, 135] on div "5" at bounding box center [234, 135] width 23 height 13
click at [204, 177] on div "4" at bounding box center [208, 174] width 23 height 13
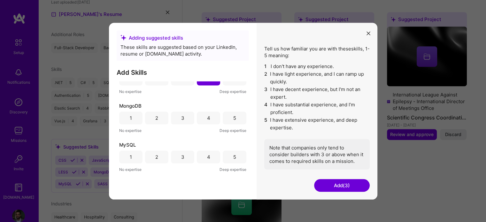
scroll to position [64, 0]
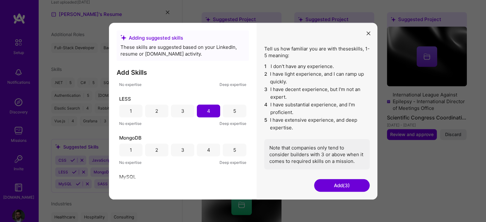
click at [202, 155] on div "4" at bounding box center [208, 149] width 23 height 13
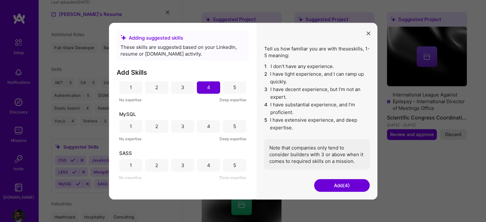
scroll to position [128, 0]
click at [202, 128] on div "4" at bounding box center [208, 124] width 23 height 13
click at [185, 165] on div "3" at bounding box center [182, 163] width 23 height 13
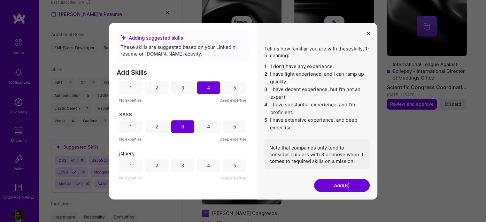
scroll to position [446, 0]
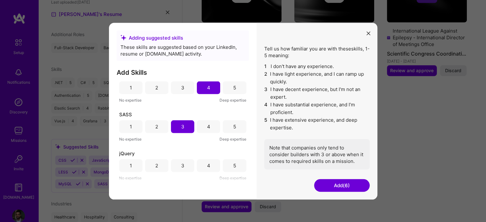
click at [201, 164] on div "4" at bounding box center [208, 165] width 23 height 13
click at [342, 183] on button "Add (7)" at bounding box center [342, 185] width 56 height 13
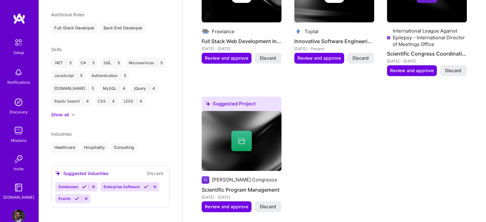
scroll to position [222, 0]
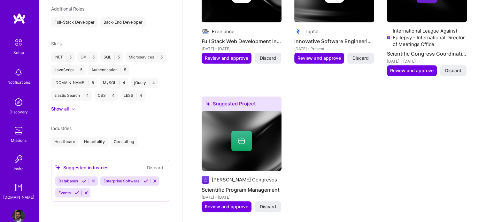
click at [155, 180] on icon at bounding box center [154, 180] width 5 height 5
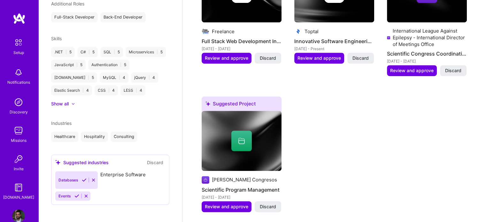
click at [92, 180] on div "Suggested industries Discard Databases Enterprise Software Events" at bounding box center [110, 180] width 118 height 50
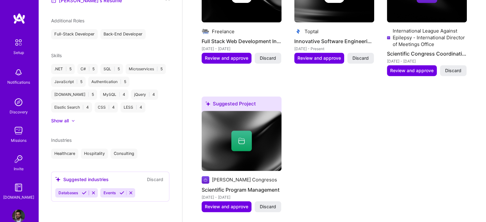
scroll to position [209, 0]
drag, startPoint x: 131, startPoint y: 191, endPoint x: 113, endPoint y: 194, distance: 18.2
click at [131, 191] on icon at bounding box center [130, 192] width 5 height 5
click at [93, 194] on icon at bounding box center [93, 192] width 5 height 5
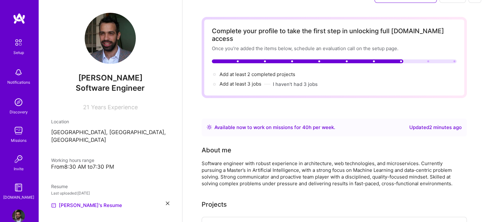
scroll to position [0, 0]
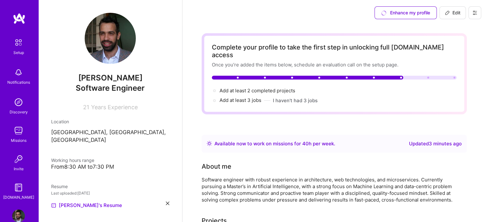
click at [416, 13] on div "Enhance my profile" at bounding box center [405, 12] width 62 height 13
click at [425, 13] on div "Enhance my profile" at bounding box center [405, 12] width 62 height 13
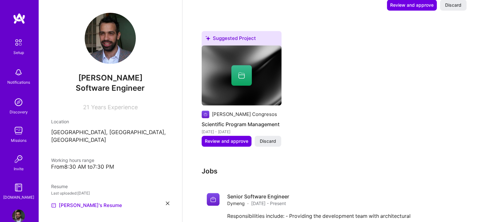
scroll to position [512, 0]
click at [276, 135] on button "Discard" at bounding box center [267, 140] width 27 height 11
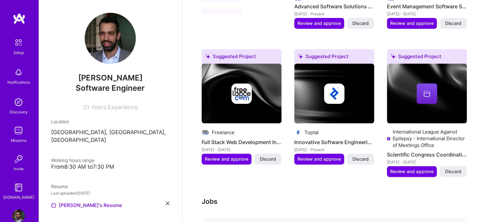
scroll to position [344, 0]
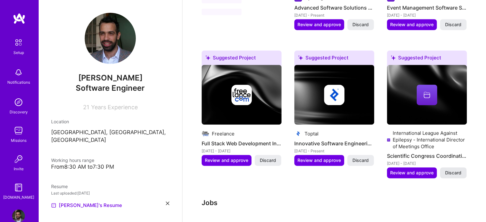
click at [456, 170] on span "Discard" at bounding box center [453, 173] width 16 height 6
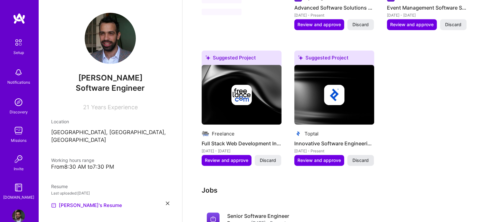
click at [363, 157] on span "Discard" at bounding box center [360, 160] width 16 height 6
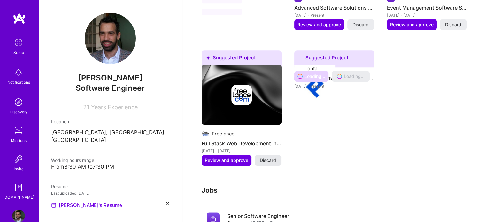
click at [266, 157] on span "Discard" at bounding box center [268, 160] width 16 height 6
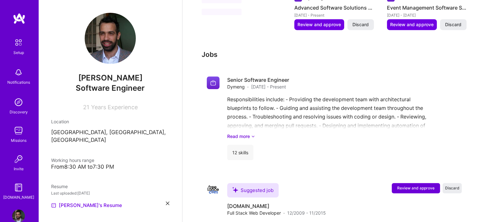
drag, startPoint x: 361, startPoint y: 15, endPoint x: 378, endPoint y: 18, distance: 17.1
click at [361, 21] on span "Discard" at bounding box center [360, 24] width 16 height 6
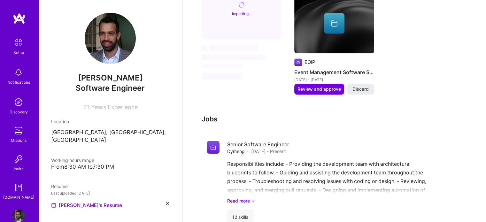
scroll to position [248, 0]
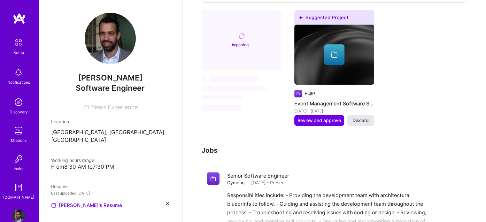
drag, startPoint x: 366, startPoint y: 113, endPoint x: 358, endPoint y: 114, distance: 7.7
click at [365, 117] on span "Discard" at bounding box center [360, 120] width 16 height 6
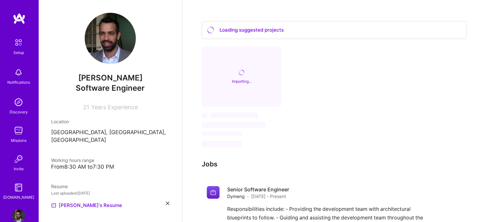
scroll to position [192, 0]
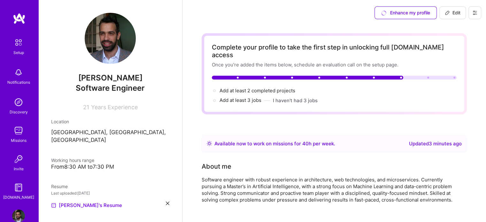
click at [474, 18] on button at bounding box center [474, 12] width 13 height 13
click at [460, 29] on button "Settings" at bounding box center [457, 27] width 48 height 16
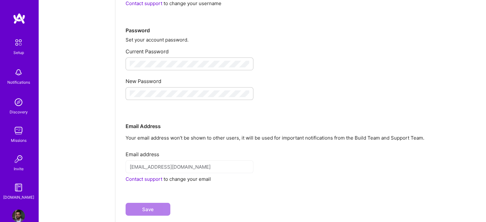
scroll to position [106, 0]
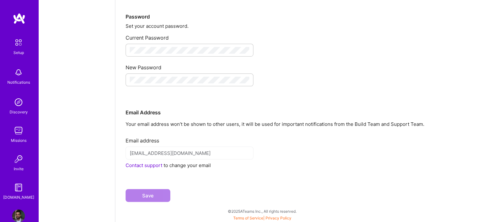
click at [17, 19] on img at bounding box center [19, 18] width 13 height 11
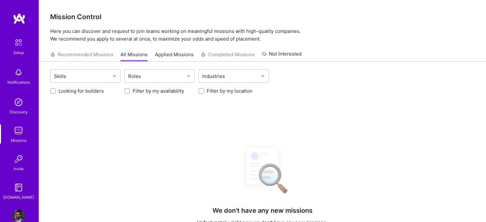
click at [13, 218] on img at bounding box center [18, 215] width 13 height 13
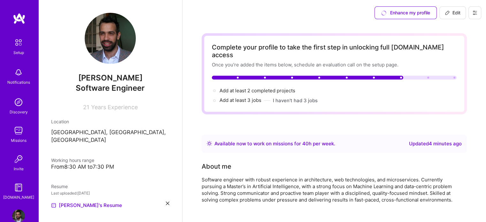
click at [450, 11] on span "Edit" at bounding box center [452, 13] width 16 height 6
select select "US"
select select "Right Now"
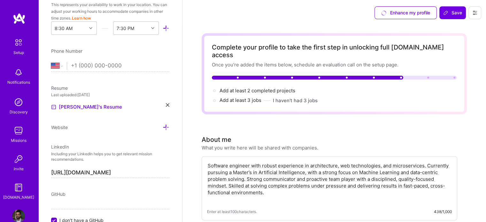
scroll to position [198, 0]
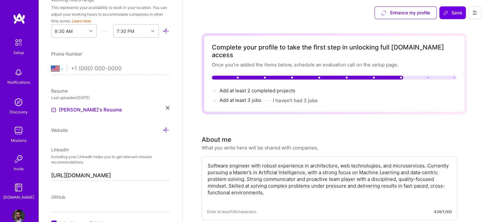
click at [55, 69] on select "Afghanistan Åland Islands Albania Algeria American Samoa Andorra Angola Anguill…" at bounding box center [59, 69] width 16 height 8
select select "AR"
click at [51, 65] on select "Afghanistan Åland Islands Albania Algeria American Samoa Andorra Angola Anguill…" at bounding box center [59, 69] width 16 height 8
click at [111, 70] on input "tel" at bounding box center [120, 68] width 98 height 19
click at [109, 67] on input "tel" at bounding box center [120, 68] width 98 height 19
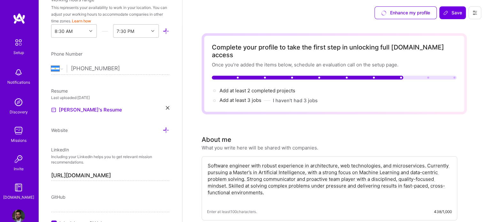
type input "11 5164-6546"
click at [116, 84] on div "Edit photo Hernan Marano Software Engineer 21 Years Experience Location This is…" at bounding box center [110, 111] width 144 height 222
click at [453, 11] on span "Save" at bounding box center [452, 13] width 19 height 6
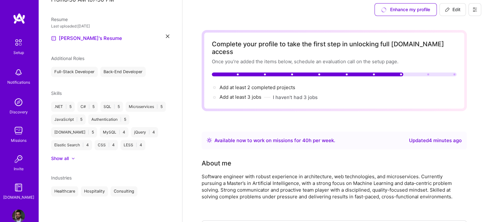
scroll to position [0, 0]
